Goal: Information Seeking & Learning: Learn about a topic

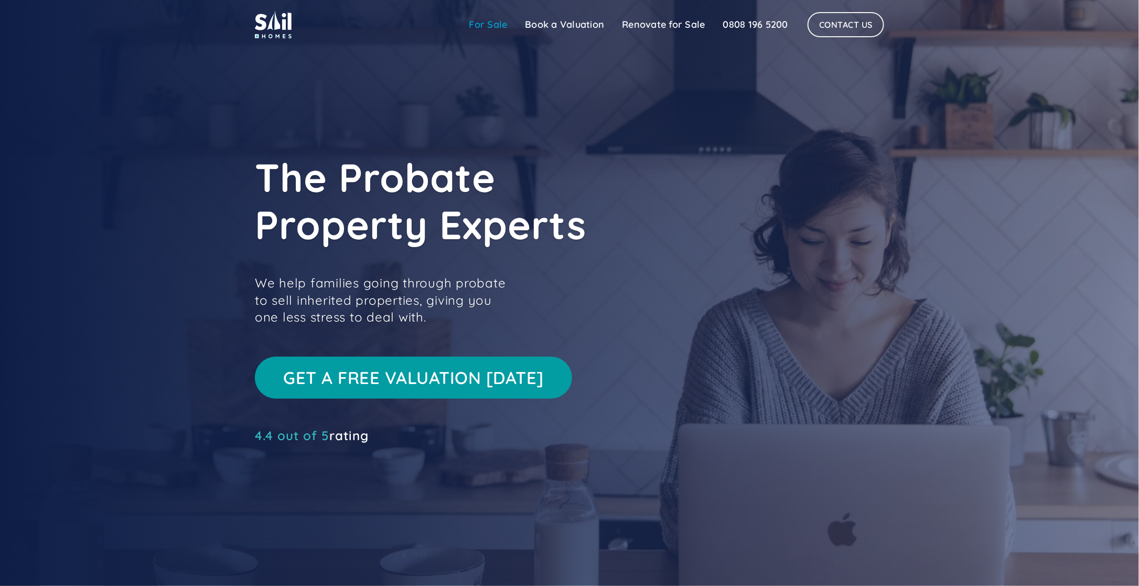
click at [487, 23] on link "For Sale" at bounding box center [489, 24] width 56 height 21
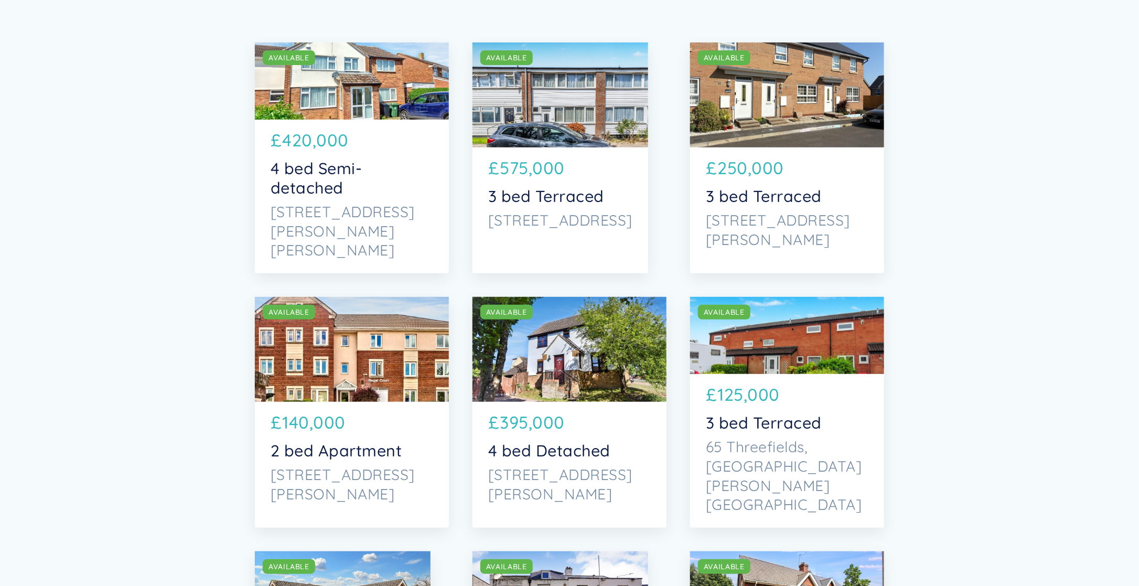
scroll to position [56, 0]
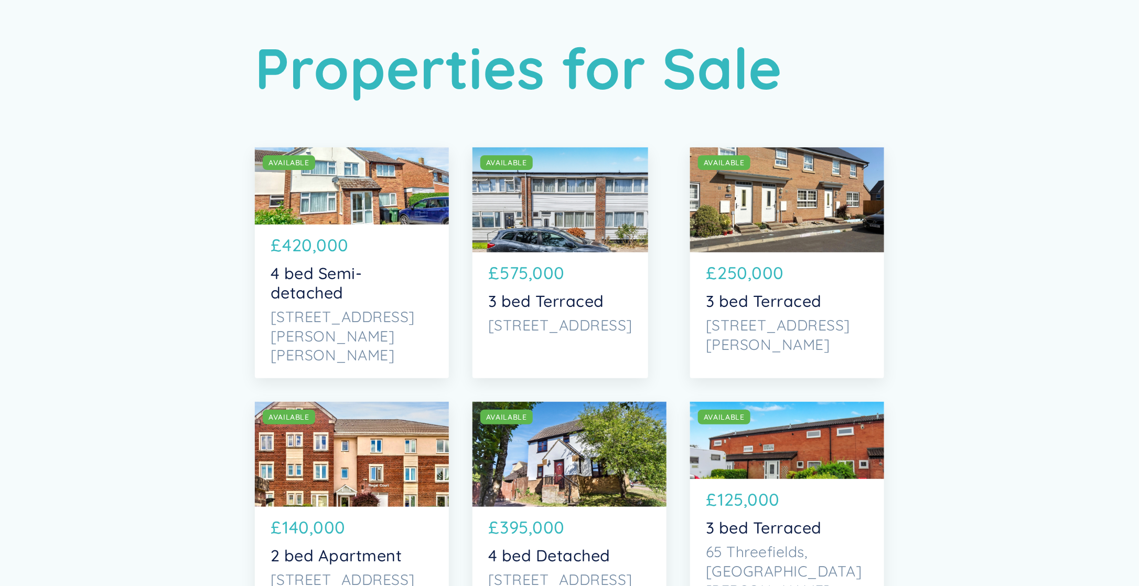
click at [294, 100] on h1 "Properties for Sale" at bounding box center [570, 68] width 630 height 68
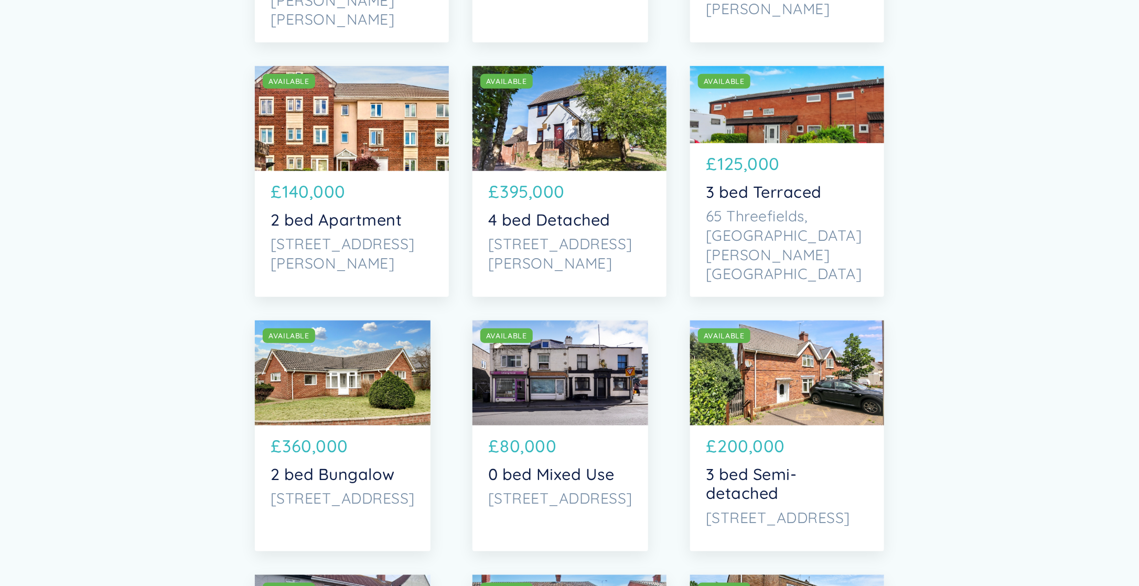
scroll to position [360, 0]
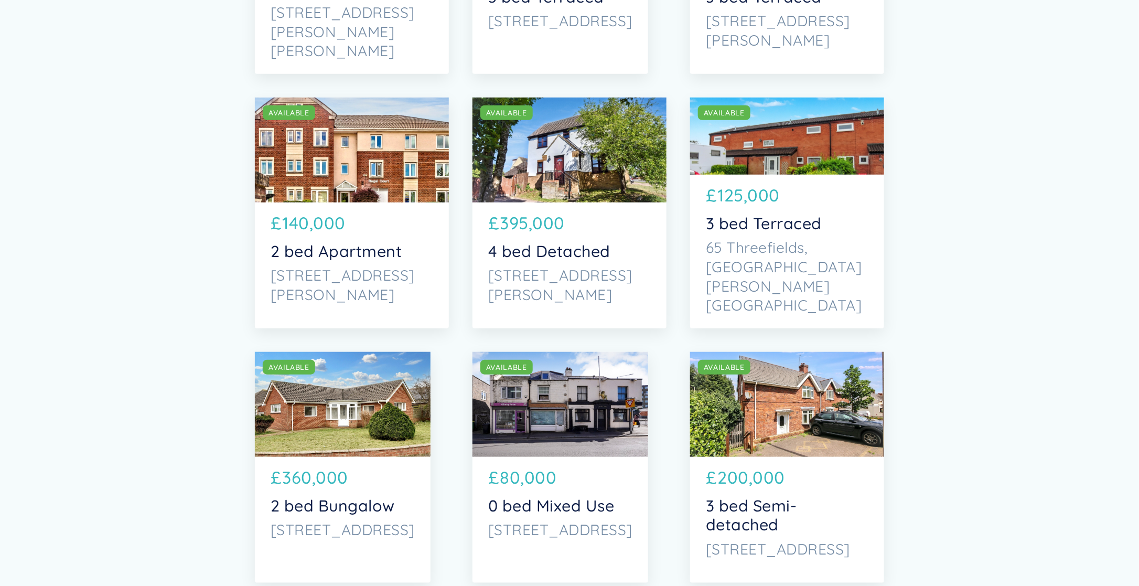
click at [580, 158] on div "SOLD AVAILABLE" at bounding box center [570, 150] width 194 height 105
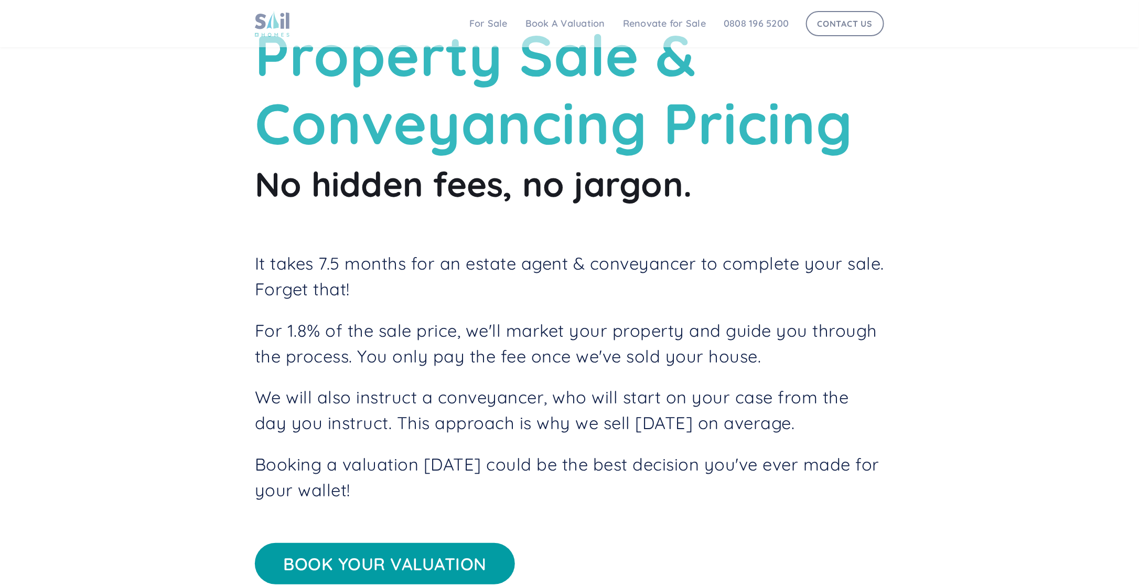
scroll to position [5, 0]
